Goal: Transaction & Acquisition: Purchase product/service

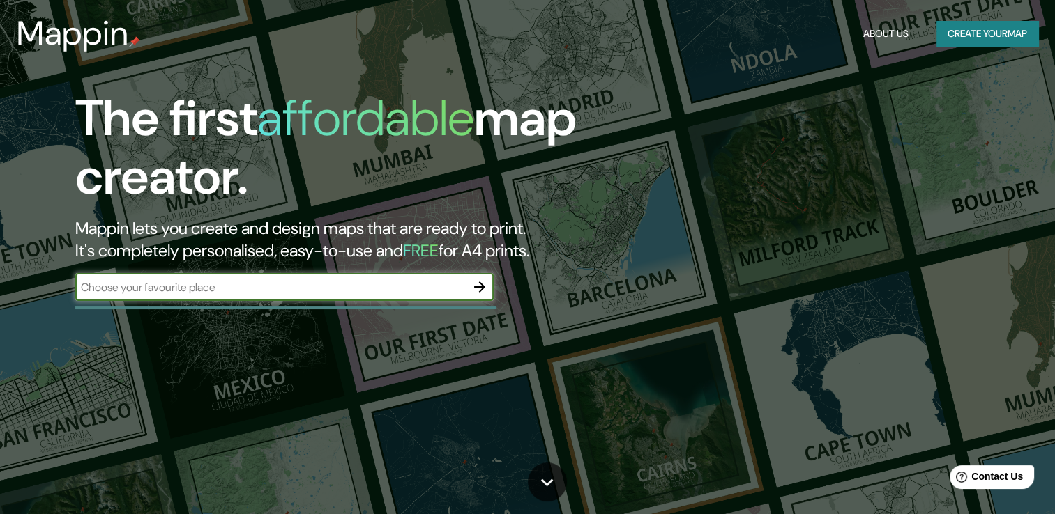
click at [326, 270] on div "The first affordable map creator. Mappin lets you create and design maps that a…" at bounding box center [338, 202] width 633 height 226
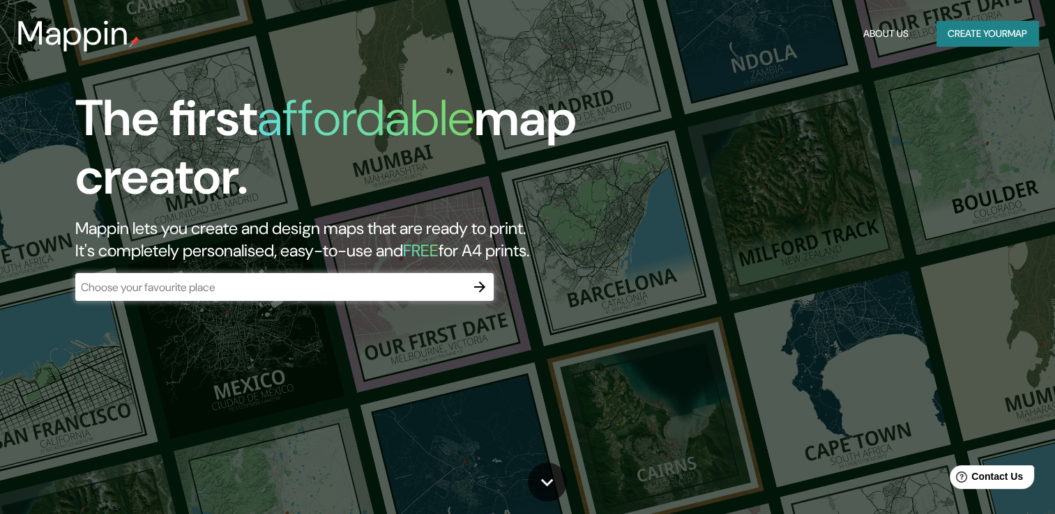
click at [330, 288] on input "text" at bounding box center [270, 288] width 390 height 16
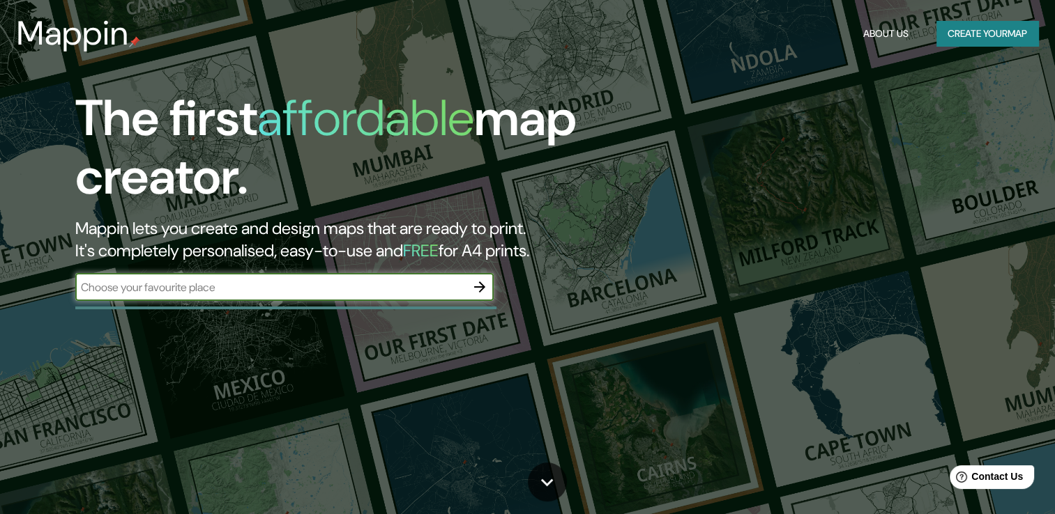
type input "[GEOGRAPHIC_DATA]"
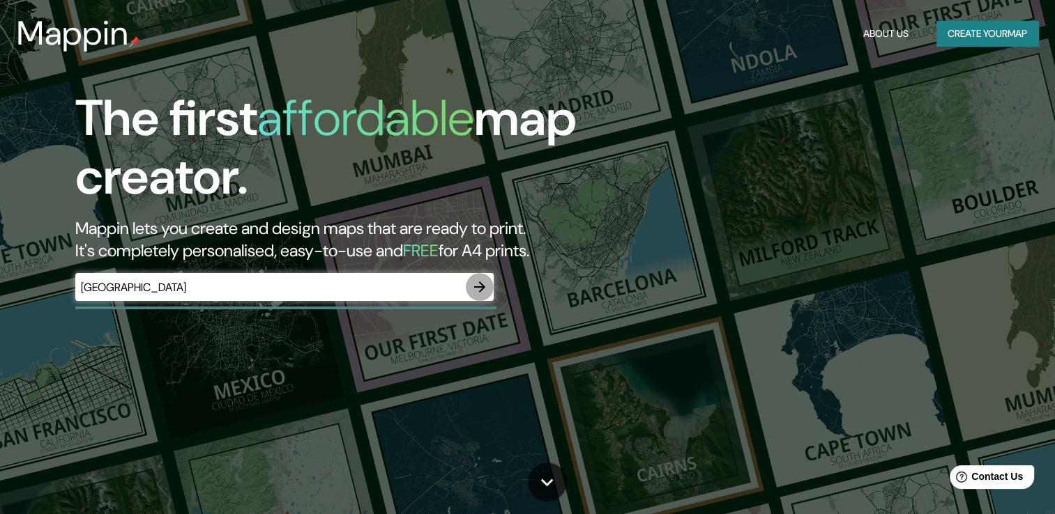
click at [478, 284] on icon "button" at bounding box center [479, 287] width 17 height 17
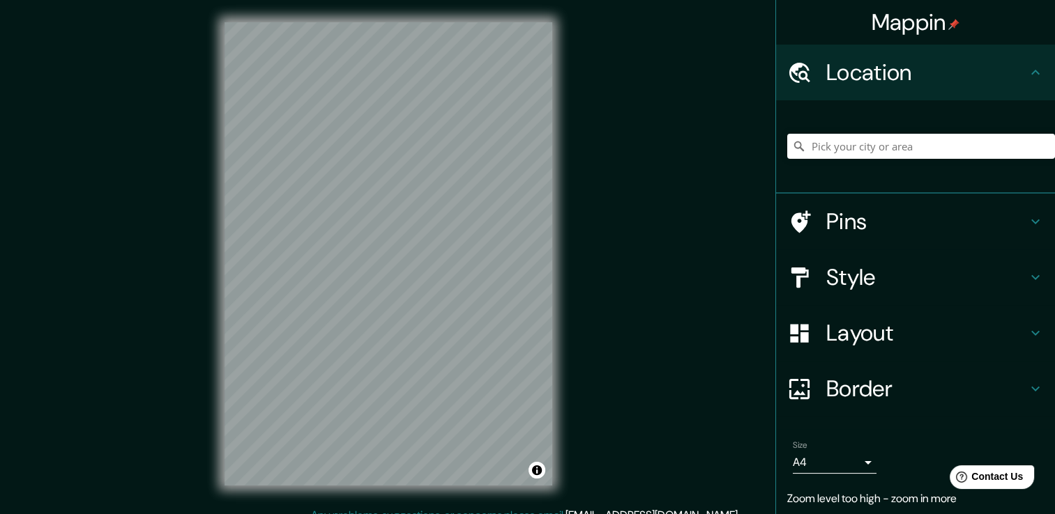
click at [630, 307] on div "Mappin Location Pins Style Layout Border Choose a border. Hint : you can make l…" at bounding box center [527, 265] width 1055 height 530
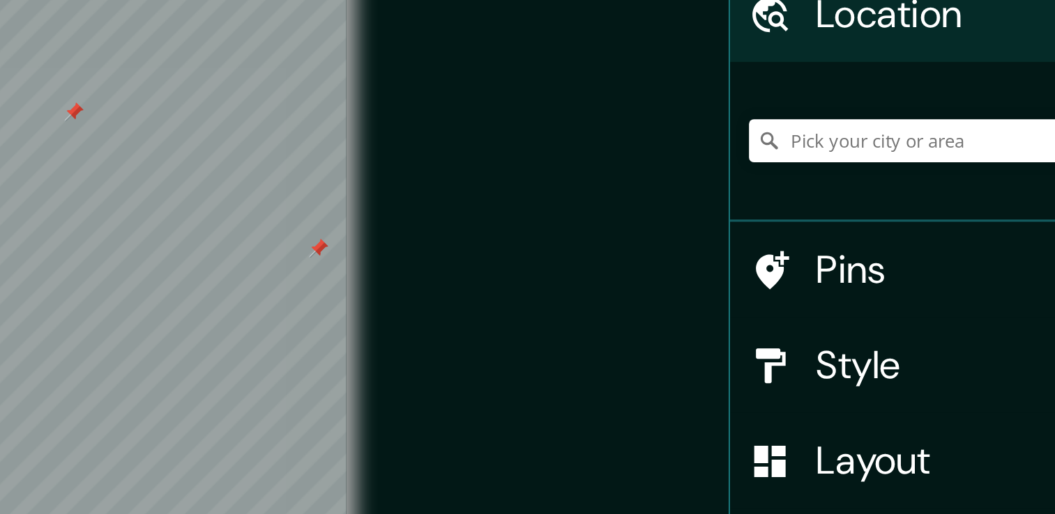
click at [723, 211] on div "Mappin Location Pins Style Layout Border Choose a border. Hint : you can make l…" at bounding box center [527, 265] width 1055 height 530
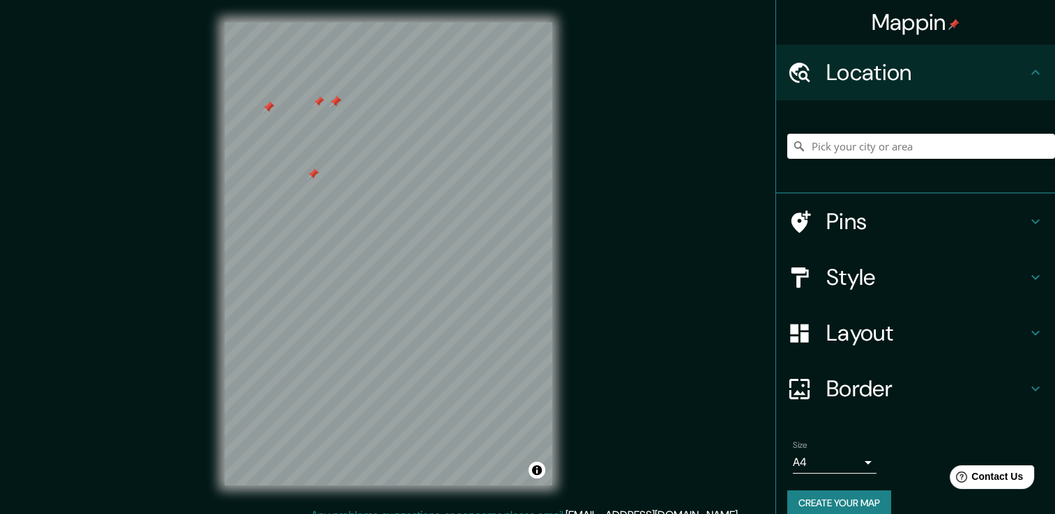
scroll to position [17, 0]
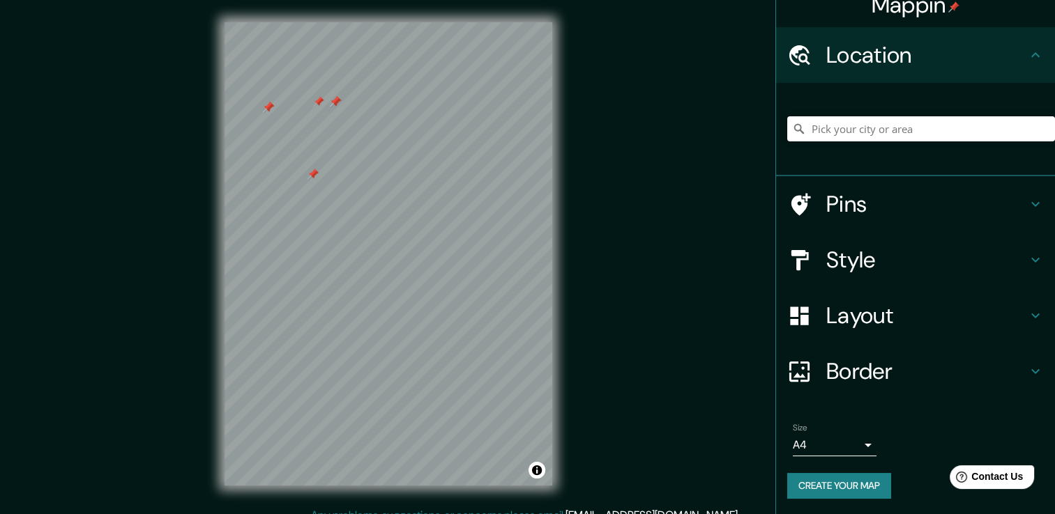
click at [929, 181] on div "Pins" at bounding box center [915, 204] width 279 height 56
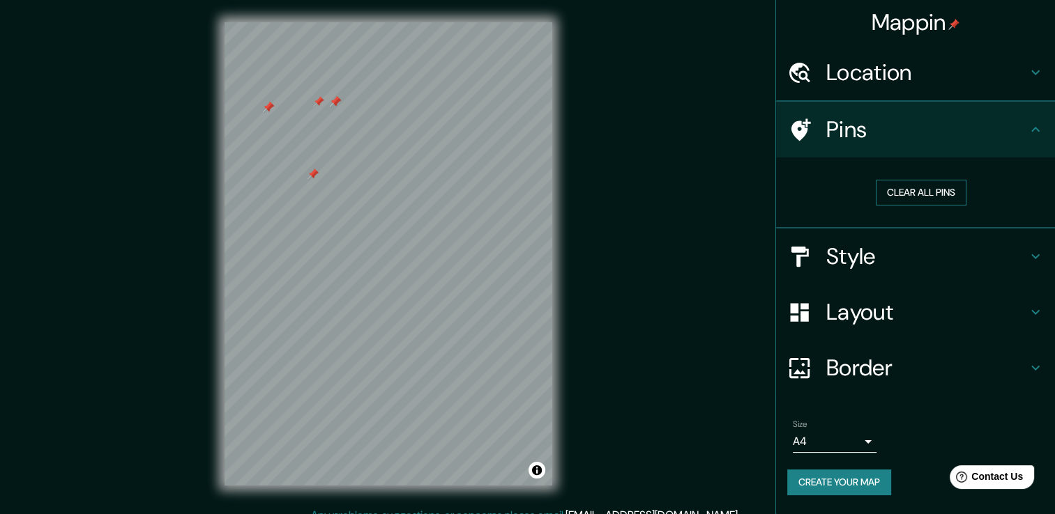
scroll to position [0, 0]
click at [954, 188] on button "Clear all pins" at bounding box center [921, 193] width 91 height 26
click at [942, 126] on h4 "Pins" at bounding box center [926, 130] width 201 height 28
click at [1010, 82] on h4 "Location" at bounding box center [926, 73] width 201 height 28
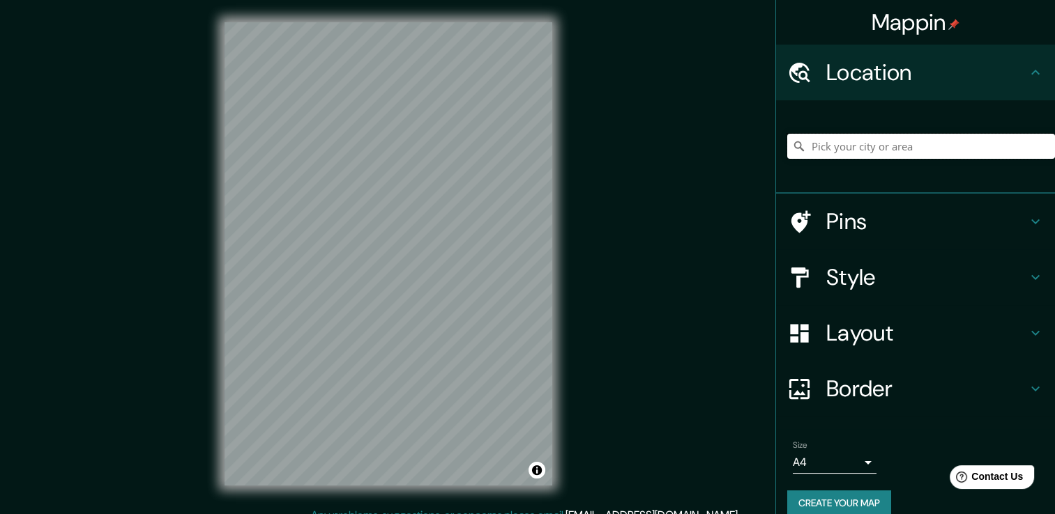
click at [841, 141] on input "Pick your city or area" at bounding box center [921, 146] width 268 height 25
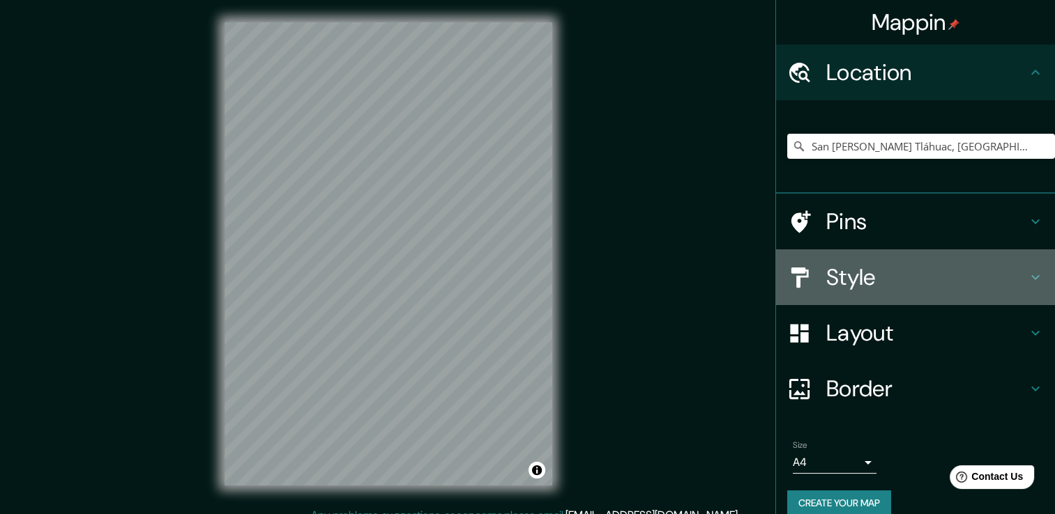
click at [887, 277] on h4 "Style" at bounding box center [926, 278] width 201 height 28
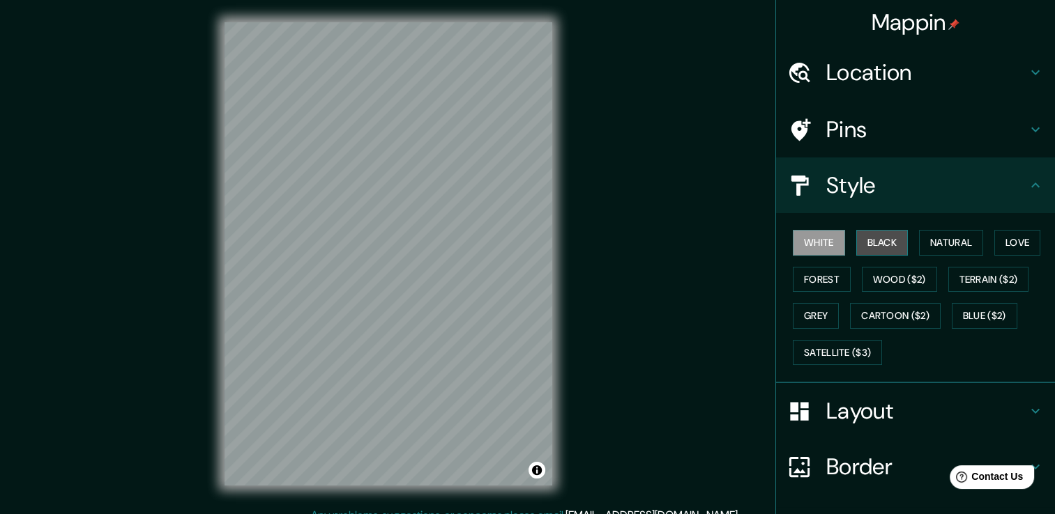
click at [876, 240] on button "Black" at bounding box center [882, 243] width 52 height 26
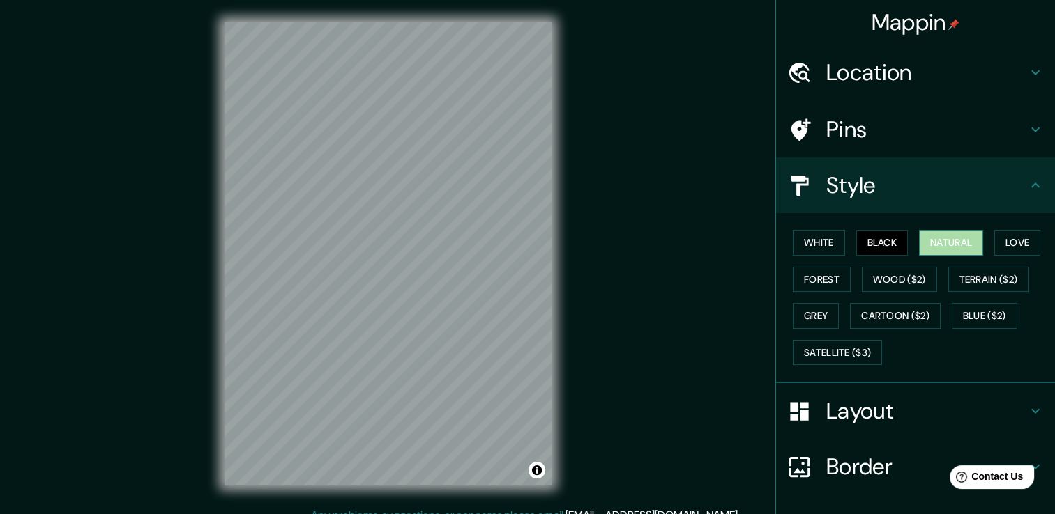
click at [954, 240] on button "Natural" at bounding box center [951, 243] width 64 height 26
click at [802, 273] on button "Forest" at bounding box center [822, 280] width 58 height 26
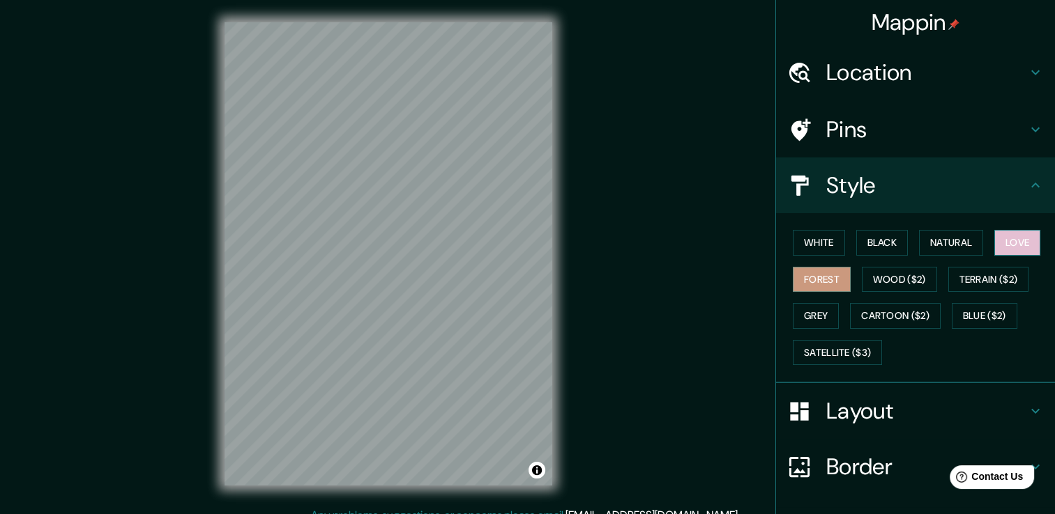
click at [1018, 247] on button "Love" at bounding box center [1017, 243] width 46 height 26
click at [956, 249] on button "Natural" at bounding box center [951, 243] width 64 height 26
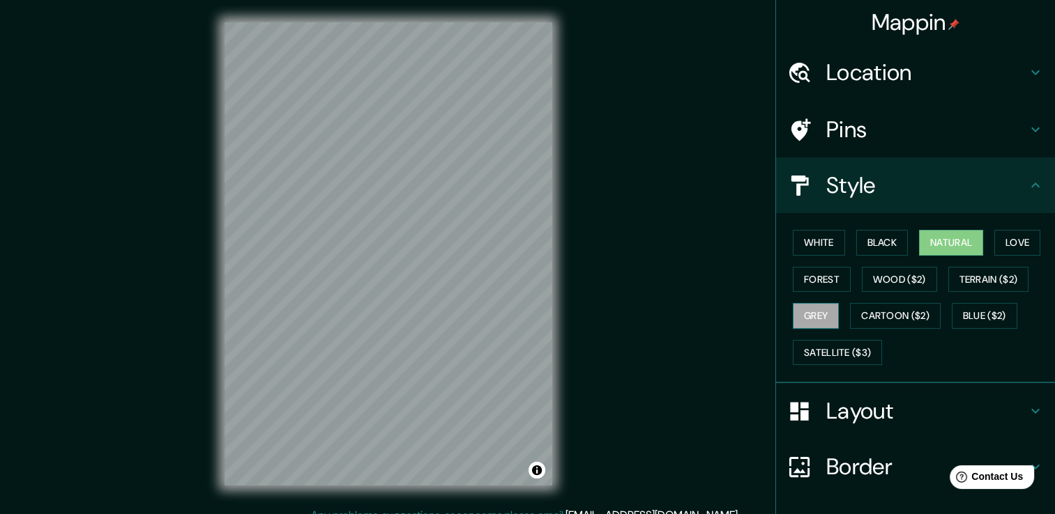
click at [814, 312] on button "Grey" at bounding box center [816, 316] width 46 height 26
click at [852, 345] on button "Satellite ($3)" at bounding box center [837, 353] width 89 height 26
click at [951, 243] on button "Natural" at bounding box center [951, 243] width 64 height 26
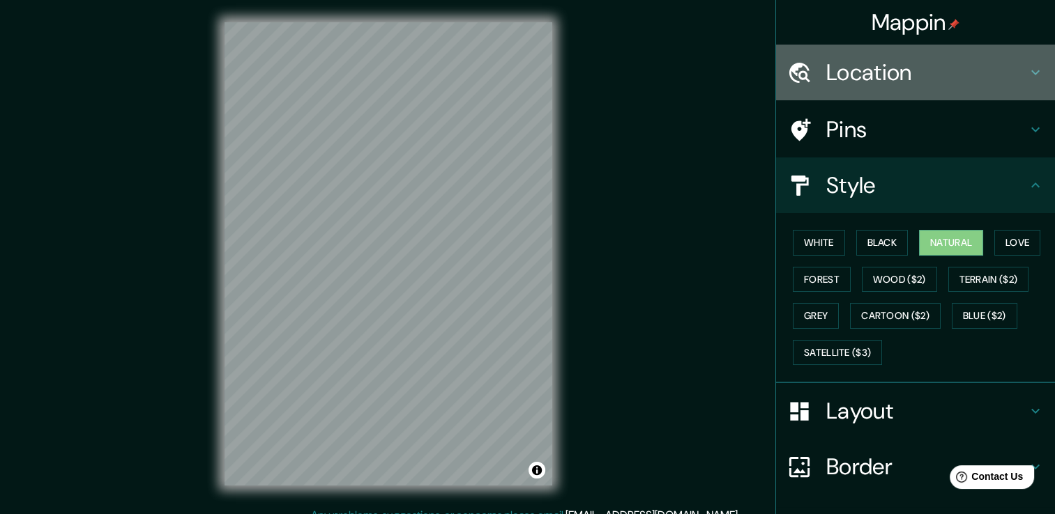
click at [1027, 77] on icon at bounding box center [1035, 72] width 17 height 17
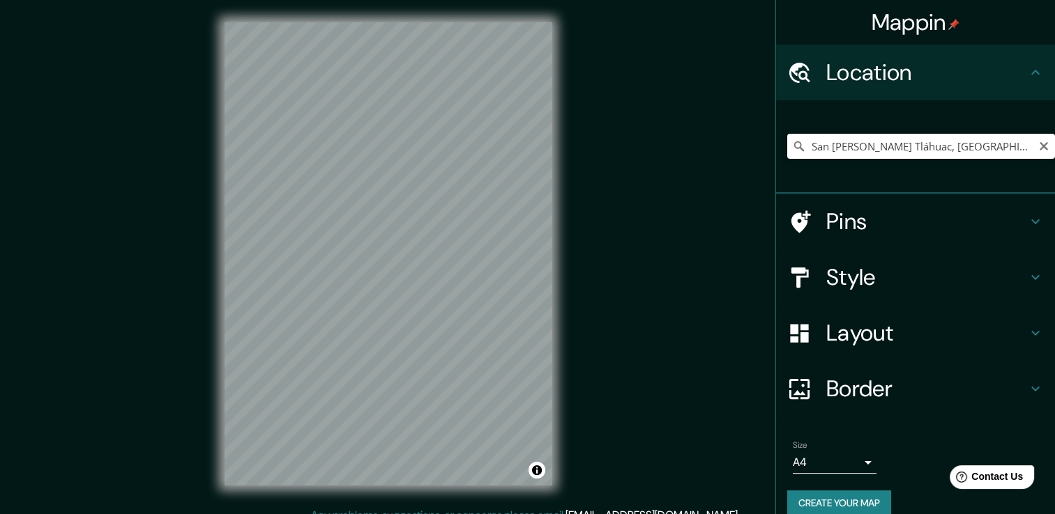
click at [977, 148] on input "San [PERSON_NAME] Tláhuac, [GEOGRAPHIC_DATA], [GEOGRAPHIC_DATA]" at bounding box center [921, 146] width 268 height 25
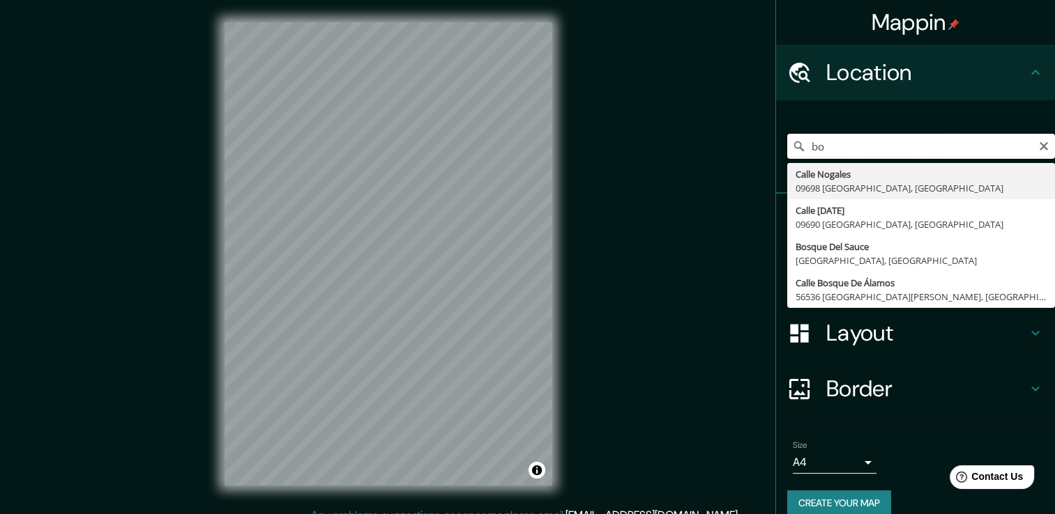
type input "b"
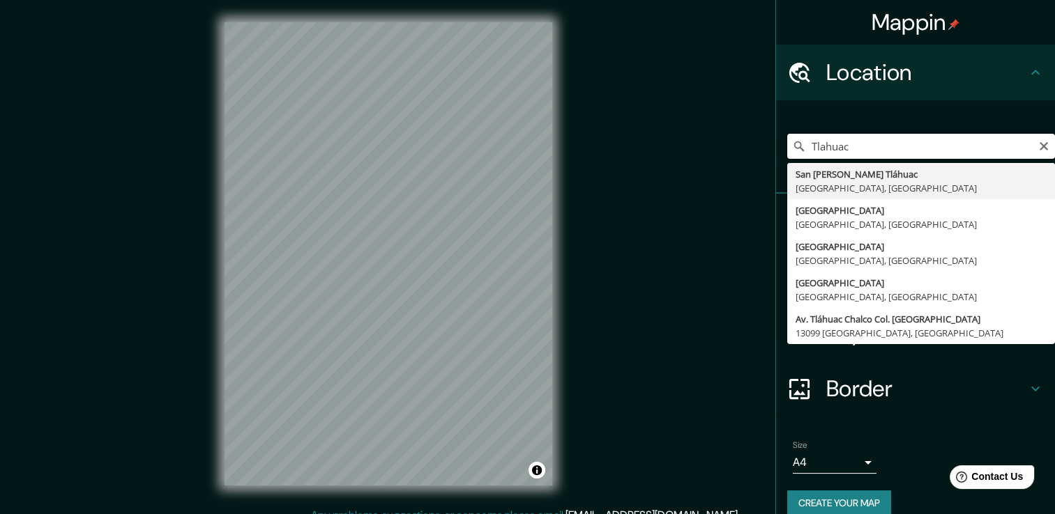
type input "Tlahuac"
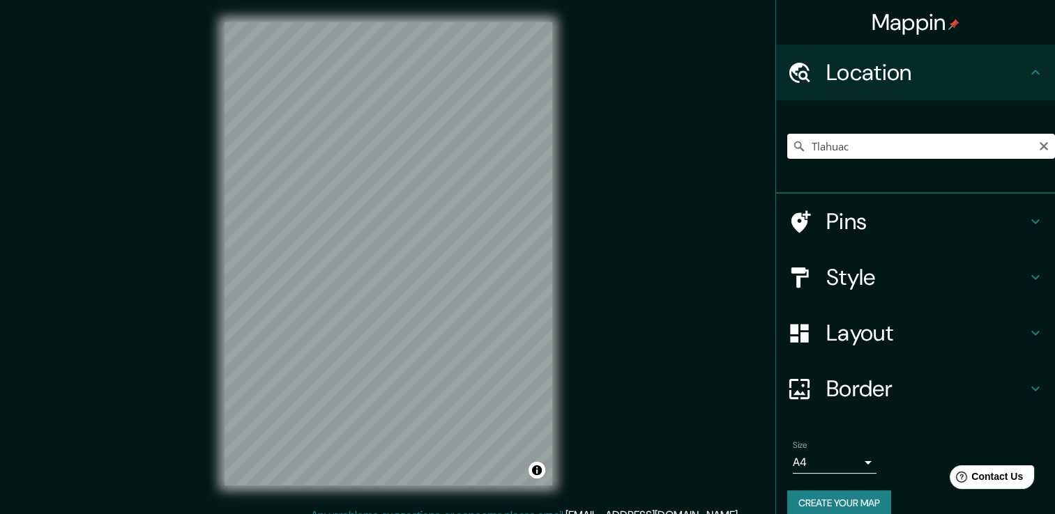
click at [683, 218] on div "Mappin Location [GEOGRAPHIC_DATA] [GEOGRAPHIC_DATA][PERSON_NAME], [GEOGRAPHIC_D…" at bounding box center [527, 265] width 1055 height 530
click at [1038, 151] on icon "Clear" at bounding box center [1043, 146] width 11 height 11
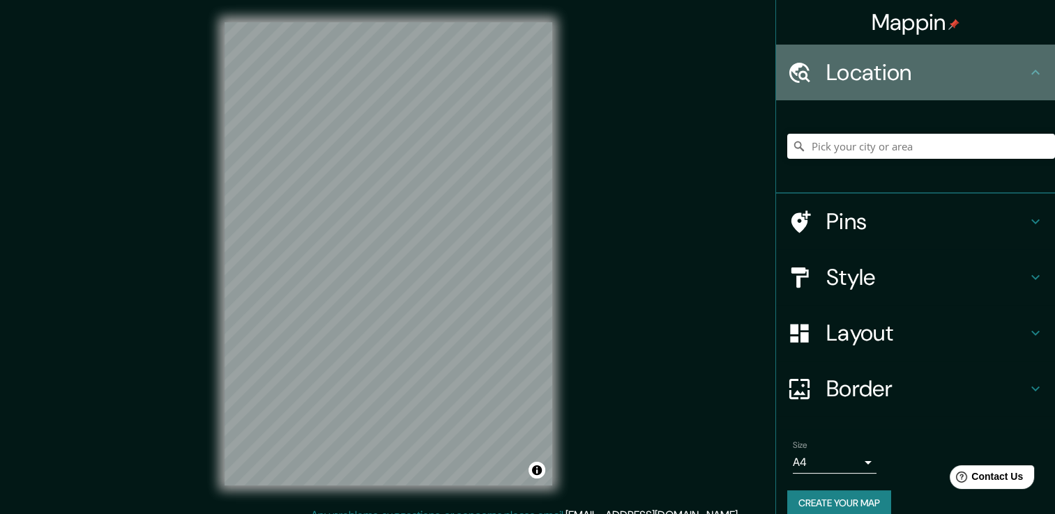
click at [1032, 84] on div "Location" at bounding box center [915, 73] width 279 height 56
click at [1027, 73] on icon at bounding box center [1035, 72] width 17 height 17
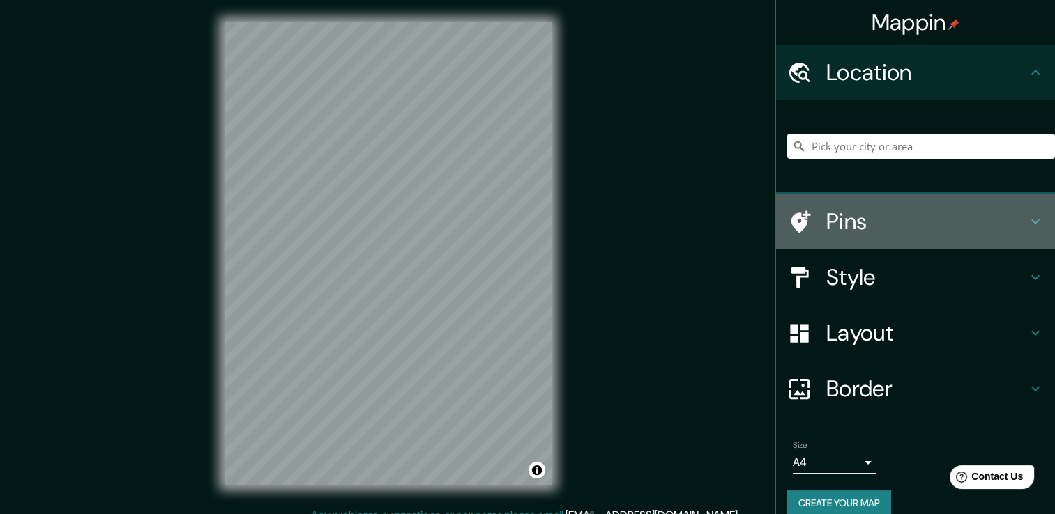
click at [991, 218] on h4 "Pins" at bounding box center [926, 222] width 201 height 28
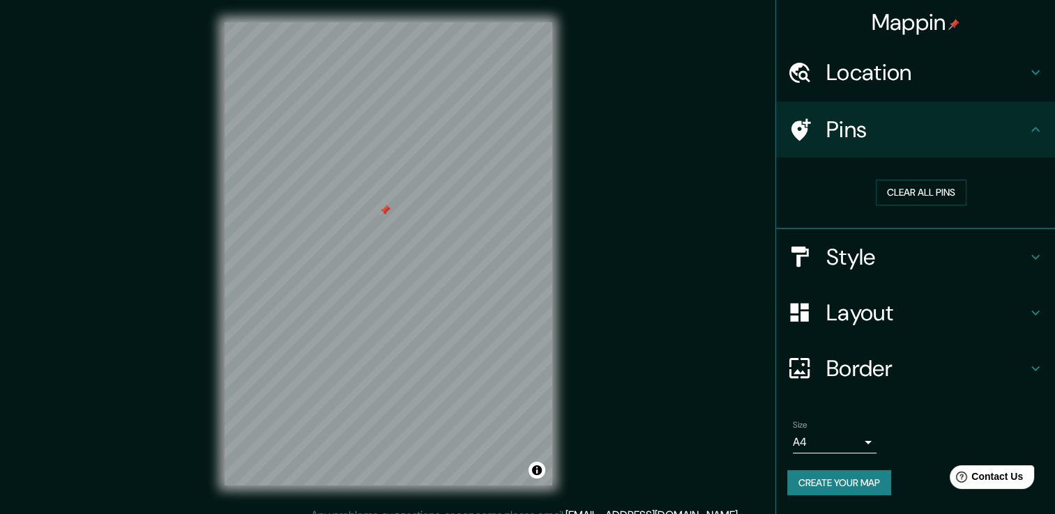
click at [892, 358] on h4 "Border" at bounding box center [926, 369] width 201 height 28
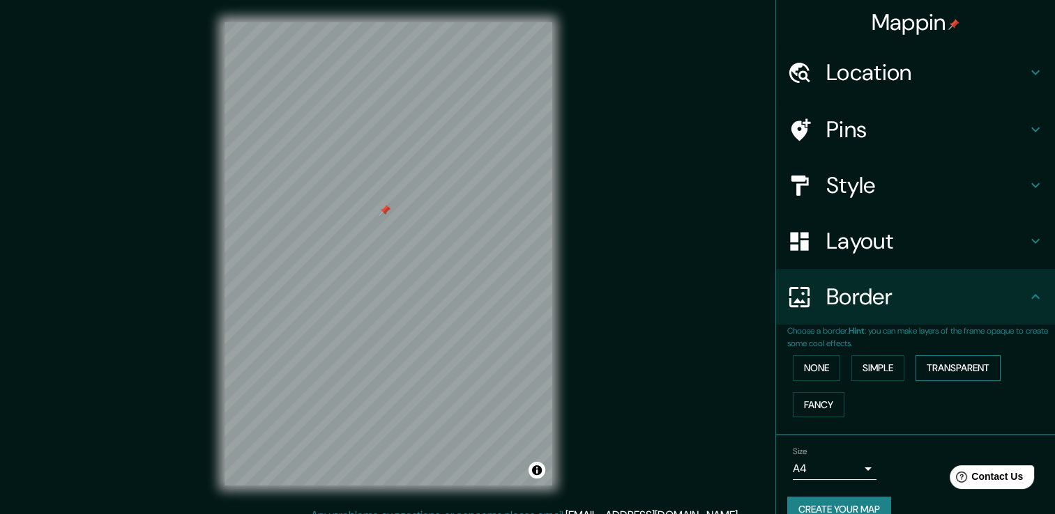
click at [948, 375] on button "Transparent" at bounding box center [957, 369] width 85 height 26
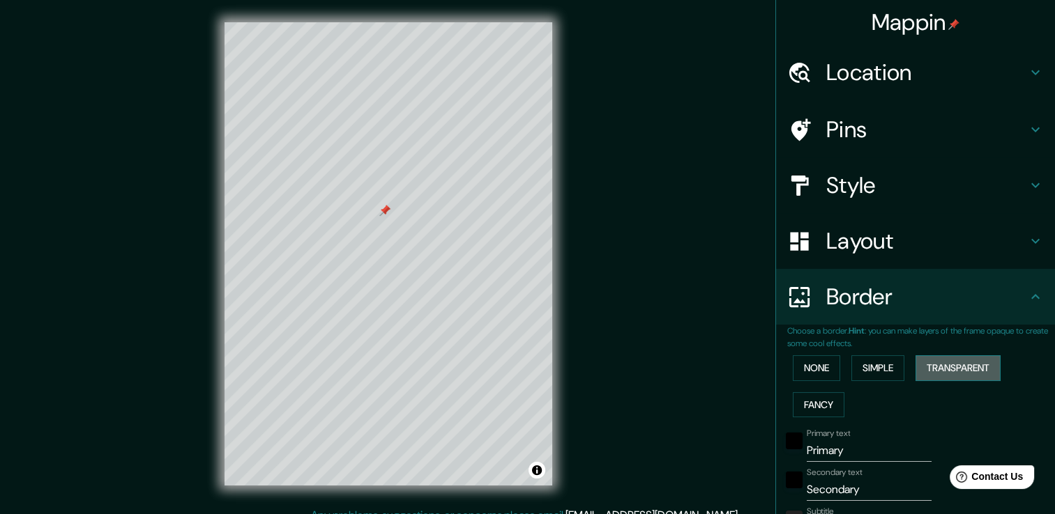
click at [948, 375] on button "Transparent" at bounding box center [957, 369] width 85 height 26
type input "226"
type input "38"
click at [940, 292] on h4 "Border" at bounding box center [926, 297] width 201 height 28
click at [956, 259] on div "Layout" at bounding box center [915, 241] width 279 height 56
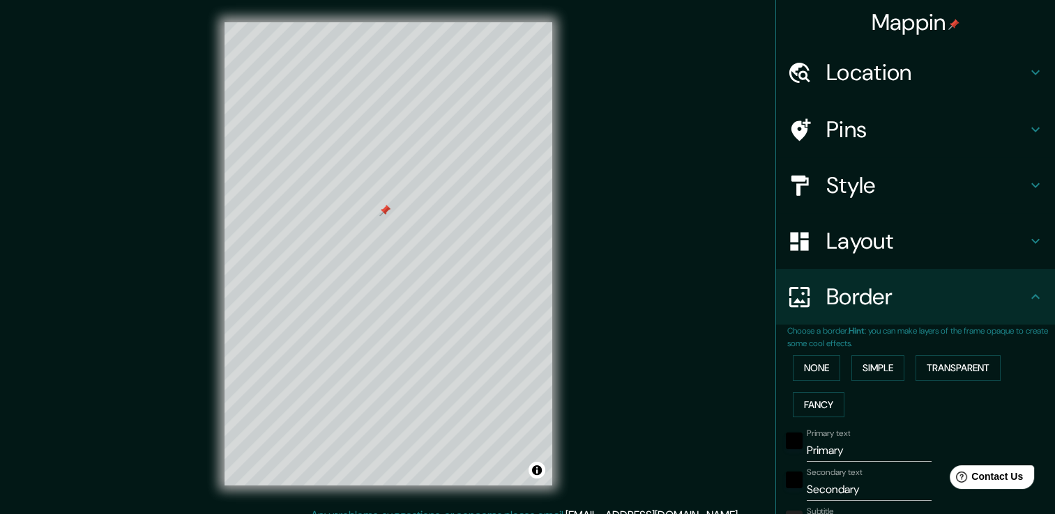
type input "226"
type input "38"
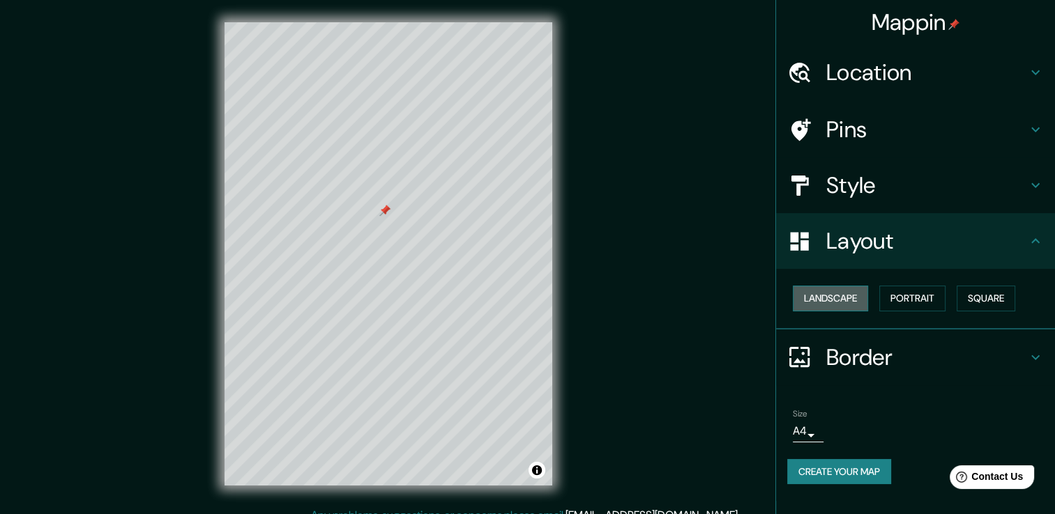
click at [839, 305] on button "Landscape" at bounding box center [830, 299] width 75 height 26
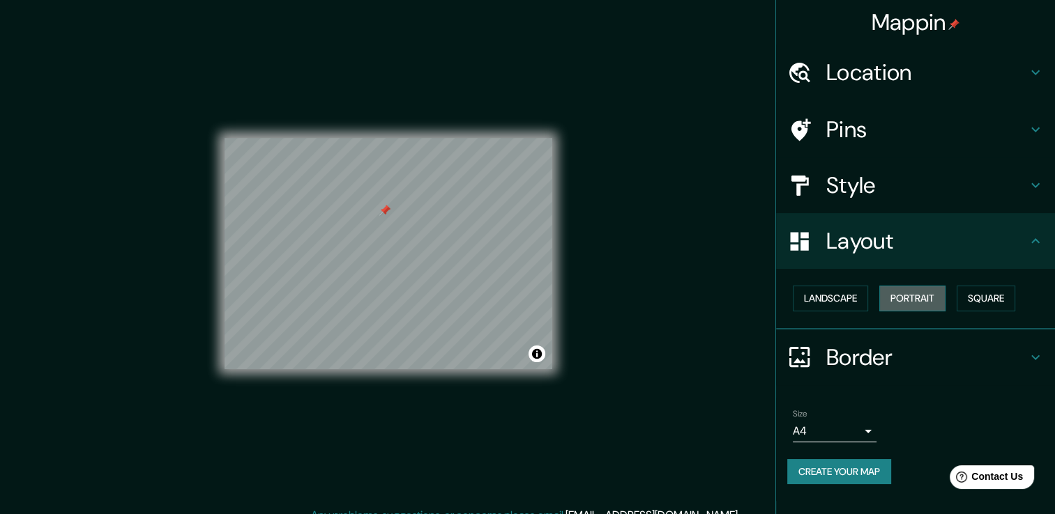
click at [906, 308] on button "Portrait" at bounding box center [912, 299] width 66 height 26
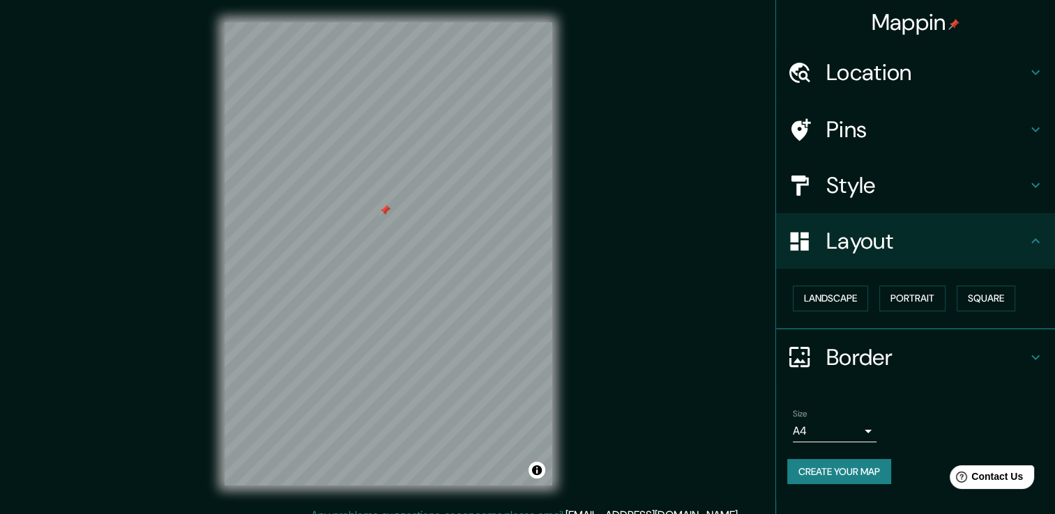
click at [957, 300] on div "Landscape [GEOGRAPHIC_DATA]" at bounding box center [921, 298] width 268 height 37
click at [996, 297] on button "Square" at bounding box center [985, 299] width 59 height 26
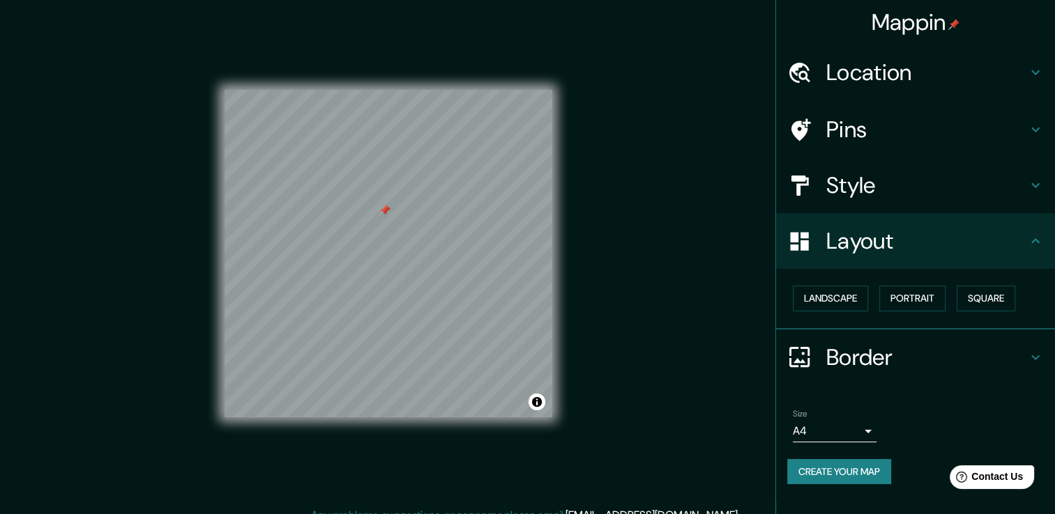
click at [992, 243] on h4 "Layout" at bounding box center [926, 241] width 201 height 28
click at [841, 294] on button "Landscape" at bounding box center [830, 299] width 75 height 26
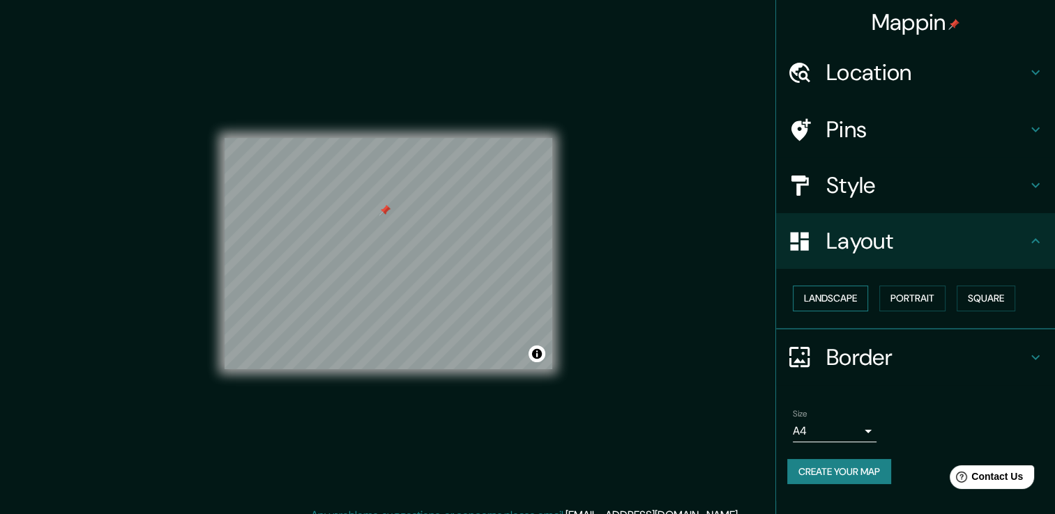
click at [841, 298] on button "Landscape" at bounding box center [830, 299] width 75 height 26
click at [992, 305] on button "Square" at bounding box center [985, 299] width 59 height 26
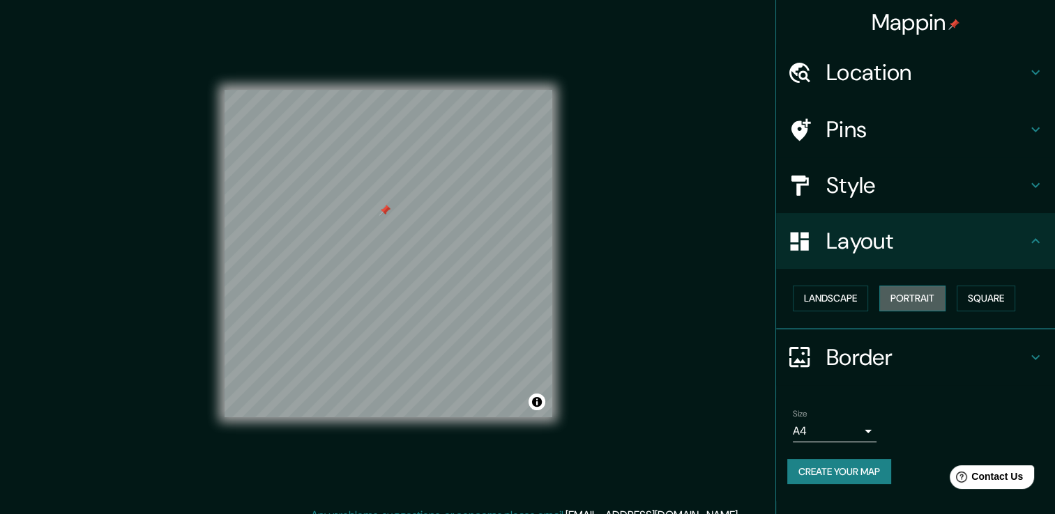
click at [931, 305] on button "Portrait" at bounding box center [912, 299] width 66 height 26
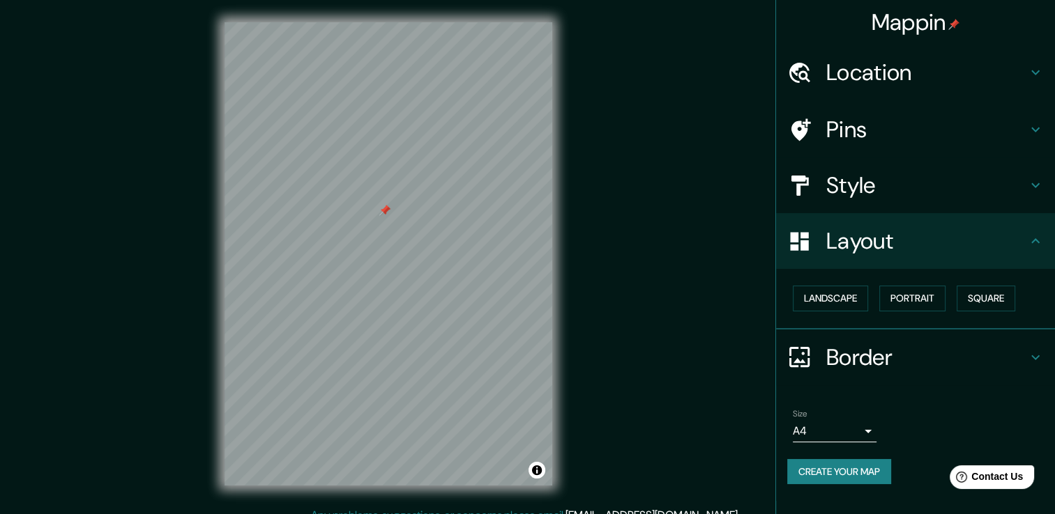
click at [869, 356] on h4 "Border" at bounding box center [926, 358] width 201 height 28
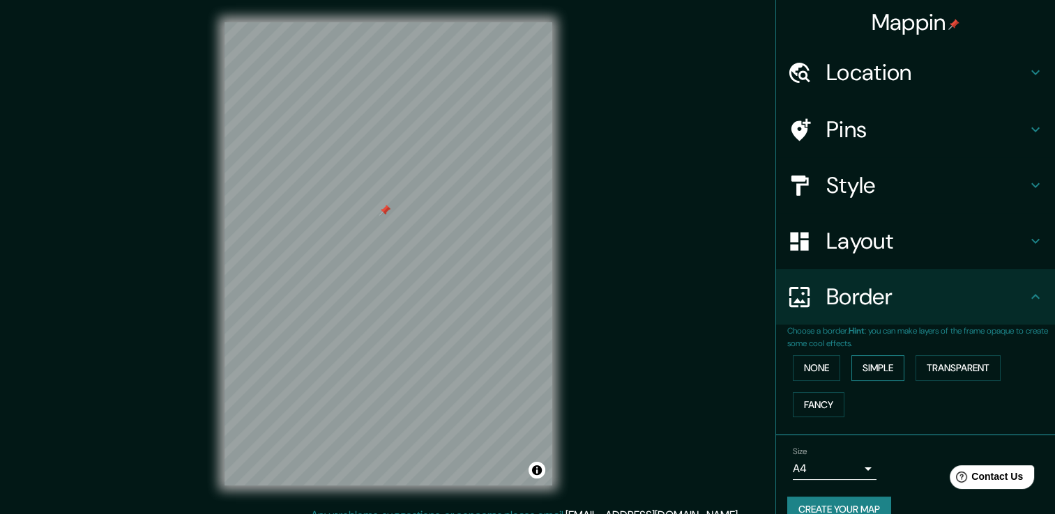
click at [860, 361] on button "Simple" at bounding box center [877, 369] width 53 height 26
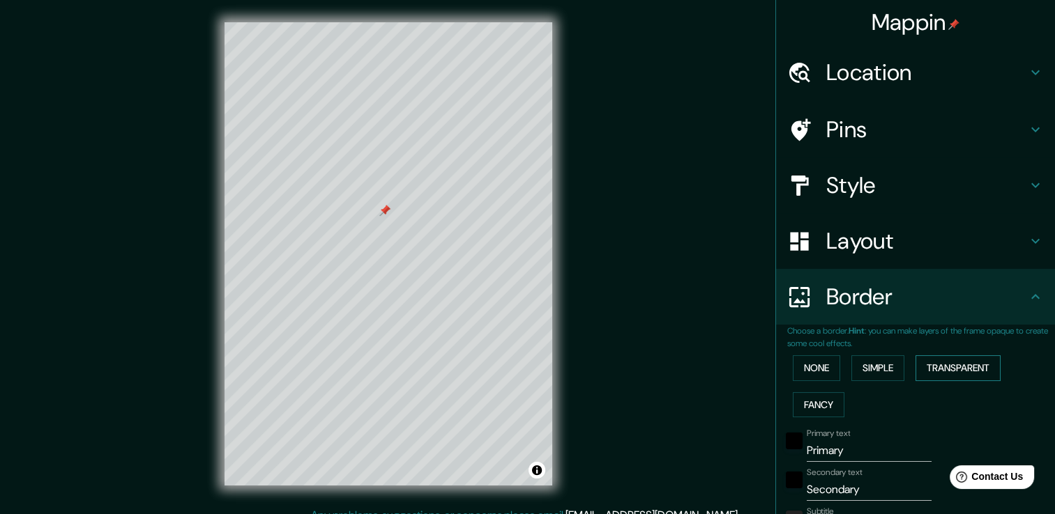
click at [952, 360] on button "Transparent" at bounding box center [957, 369] width 85 height 26
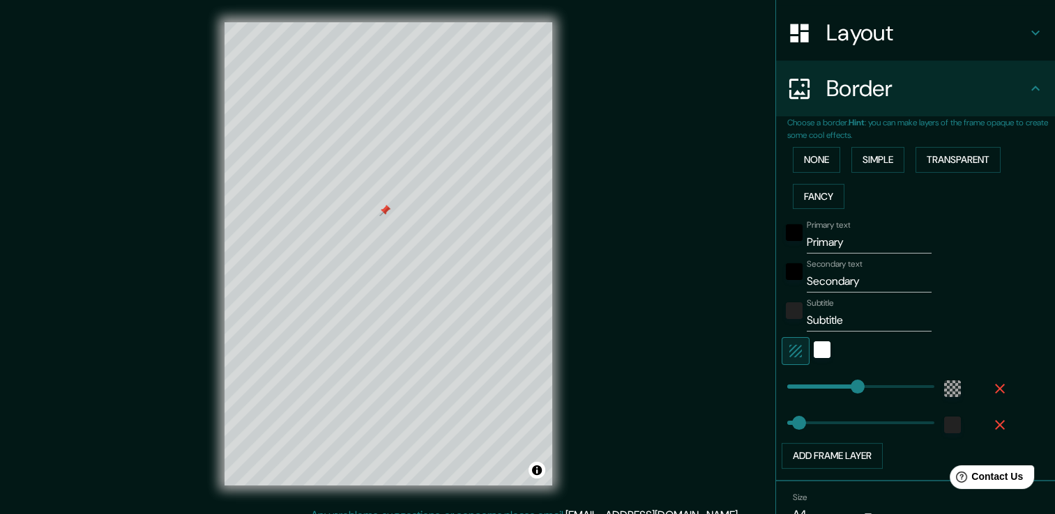
scroll to position [212, 0]
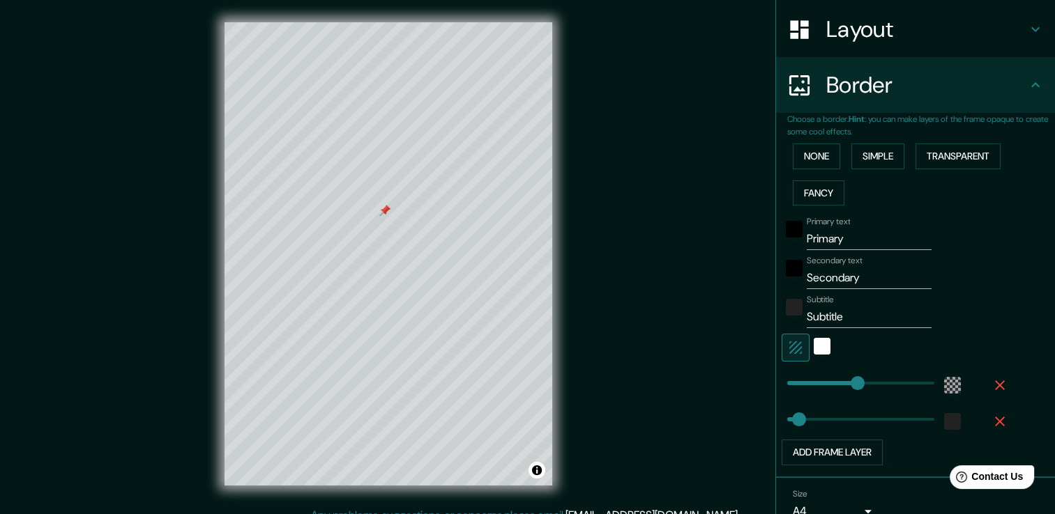
click at [1008, 93] on h4 "Border" at bounding box center [926, 85] width 201 height 28
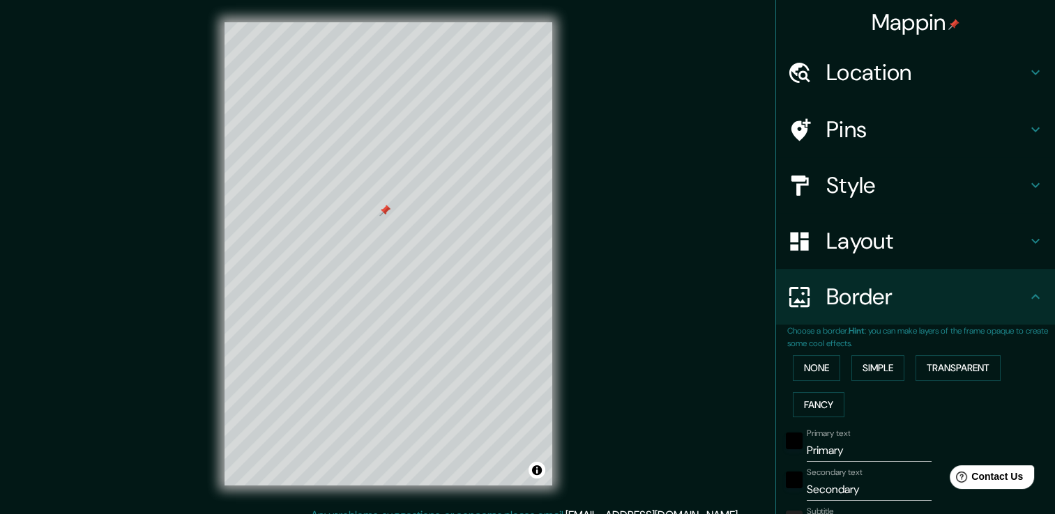
scroll to position [15, 0]
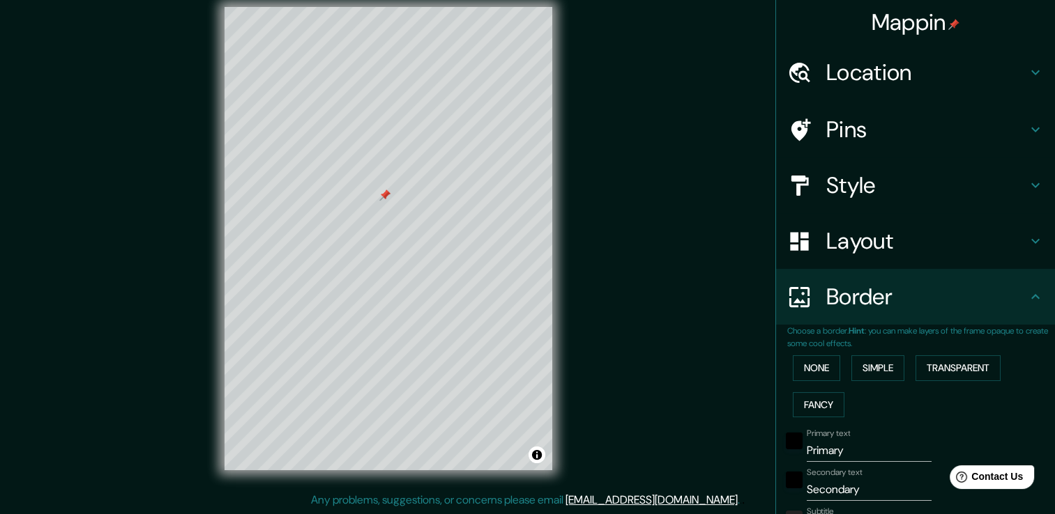
click at [898, 284] on h4 "Border" at bounding box center [926, 297] width 201 height 28
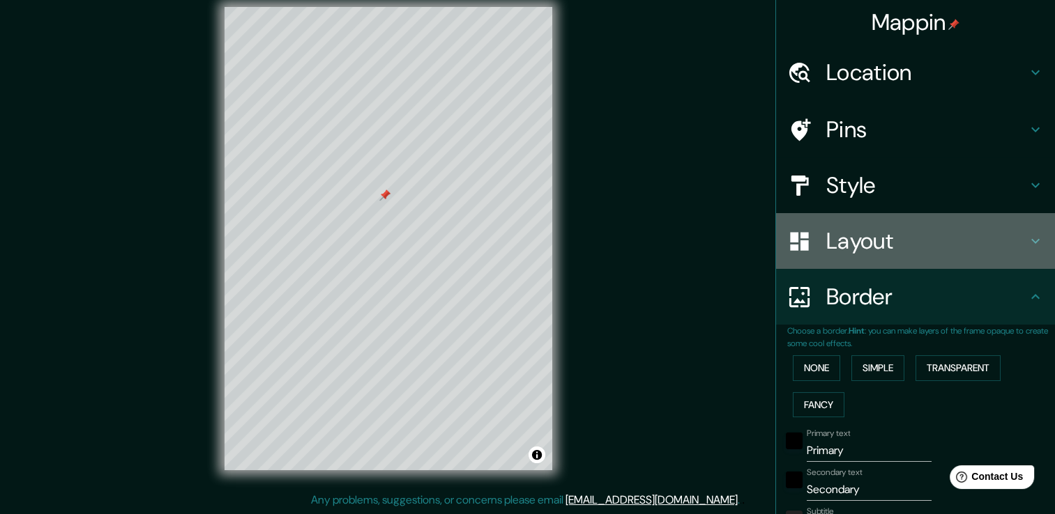
click at [963, 245] on h4 "Layout" at bounding box center [926, 241] width 201 height 28
type input "226"
type input "38"
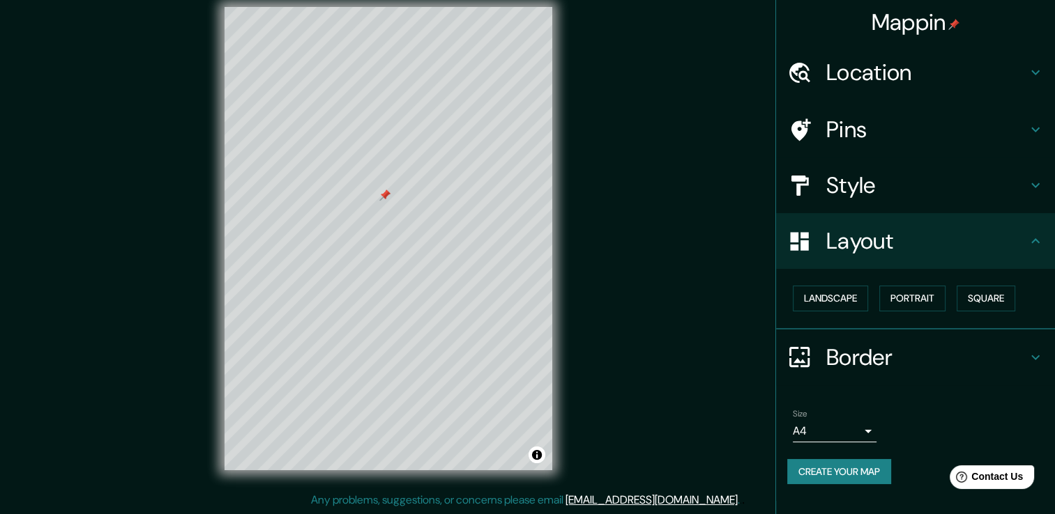
click at [844, 485] on div "Size A4 single Create your map" at bounding box center [915, 450] width 257 height 93
click at [854, 473] on button "Create your map" at bounding box center [839, 472] width 104 height 26
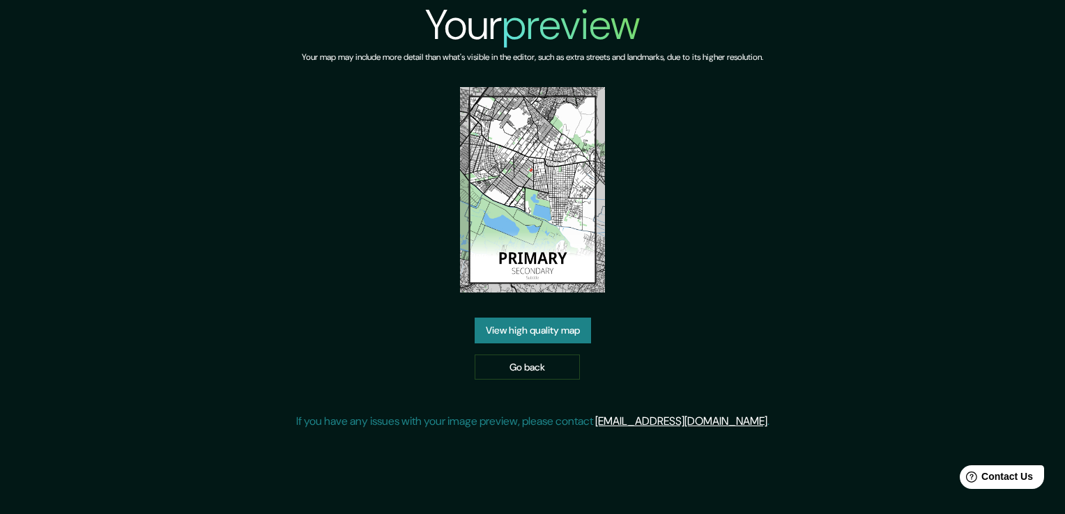
click at [542, 325] on link "View high quality map" at bounding box center [533, 331] width 116 height 26
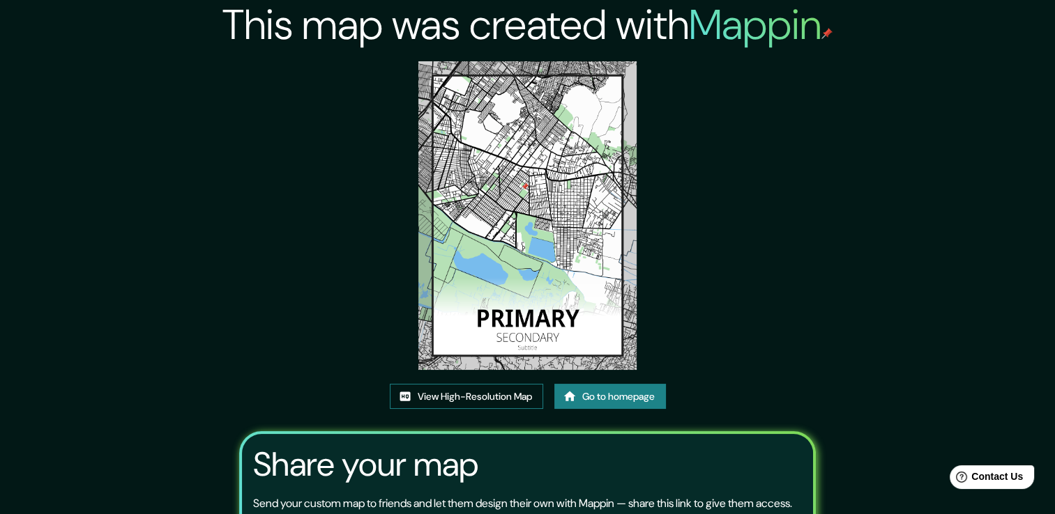
click at [478, 403] on link "View High-Resolution Map" at bounding box center [466, 397] width 153 height 26
